Goal: Information Seeking & Learning: Learn about a topic

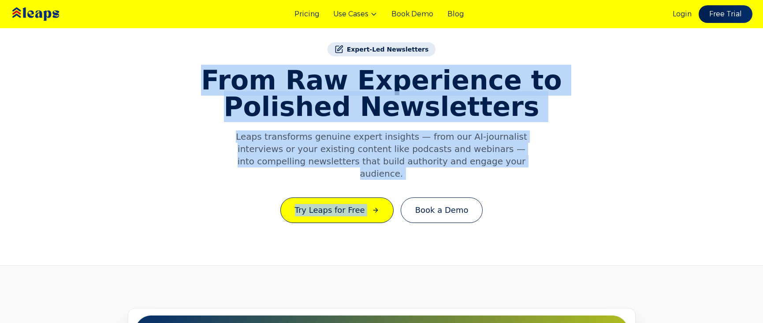
drag, startPoint x: 225, startPoint y: 74, endPoint x: 542, endPoint y: 173, distance: 332.1
click at [542, 173] on div "Expert-Led Newsletters From Raw Experience to Polished Newsletters Leaps transf…" at bounding box center [381, 132] width 395 height 181
copy div "From Raw Experience to Polished Newsletters Leaps transforms genuine expert ins…"
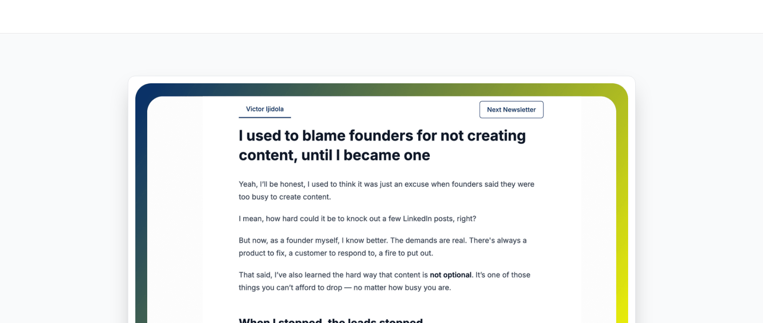
scroll to position [259, 0]
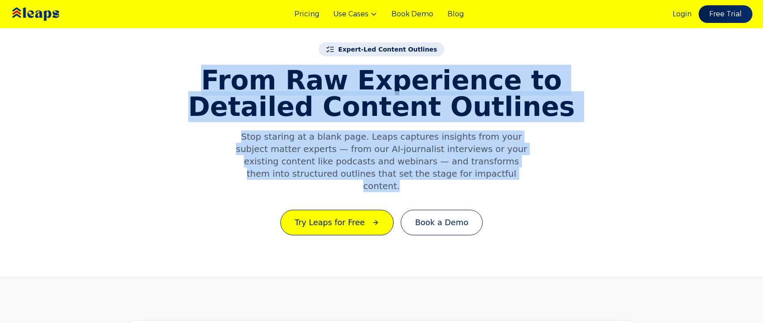
drag, startPoint x: 221, startPoint y: 82, endPoint x: 531, endPoint y: 177, distance: 323.9
click at [531, 177] on div "Expert-Led Content Outlines From Raw Experience to Detailed Content Outlines St…" at bounding box center [381, 138] width 395 height 193
copy div "From Raw Experience to Detailed Content Outlines Stop staring at a blank page. …"
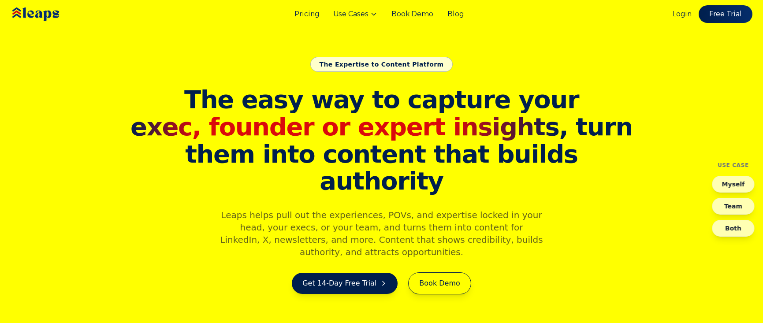
scroll to position [2, 0]
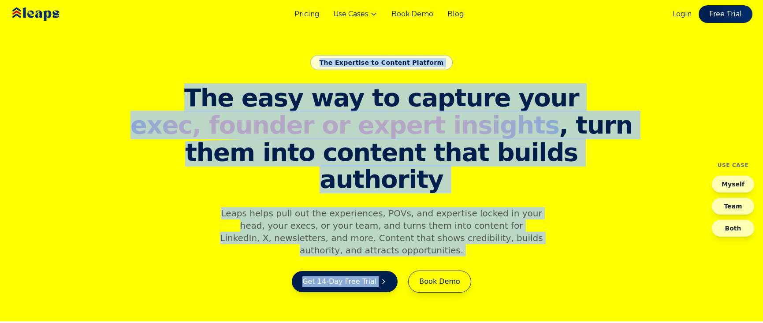
drag, startPoint x: 319, startPoint y: 78, endPoint x: 559, endPoint y: 237, distance: 286.8
click at [559, 237] on section "The Expertise to Content Platform The easy way to capture your exec, founder or…" at bounding box center [381, 159] width 763 height 323
click at [562, 231] on div "The easy way to capture your exec, founder or expert insights , turn them into …" at bounding box center [382, 188] width 508 height 208
drag, startPoint x: 566, startPoint y: 232, endPoint x: 319, endPoint y: 80, distance: 290.2
click at [319, 80] on section "The Expertise to Content Platform The easy way to capture your exec, founder or…" at bounding box center [381, 159] width 763 height 323
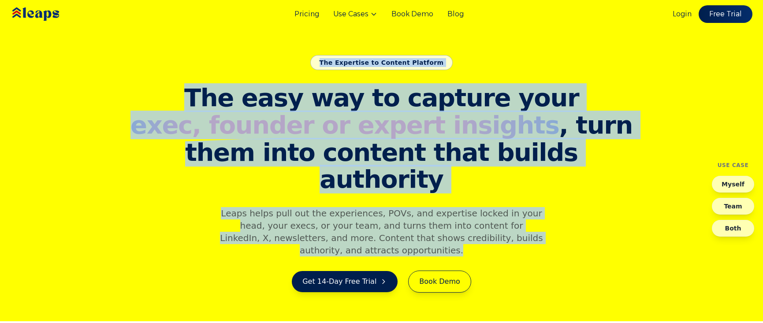
copy section "The Expertise to Content Platform The easy way to capture your exec, founder or…"
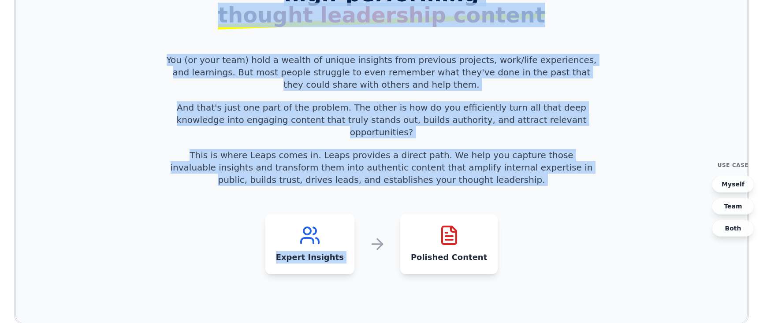
scroll to position [839, 0]
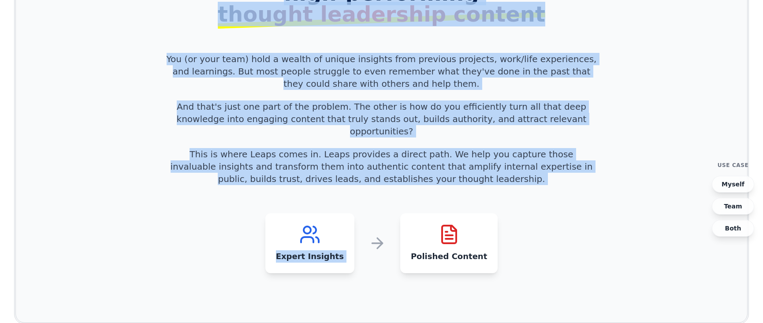
drag, startPoint x: 210, startPoint y: 144, endPoint x: 467, endPoint y: 130, distance: 256.8
click at [467, 130] on div "A simple, direct path to genuine, high-performing thought leadership content Yo…" at bounding box center [381, 117] width 451 height 312
copy div "A simple, direct path to genuine, high-performing thought leadership content Yo…"
